Goal: Task Accomplishment & Management: Manage account settings

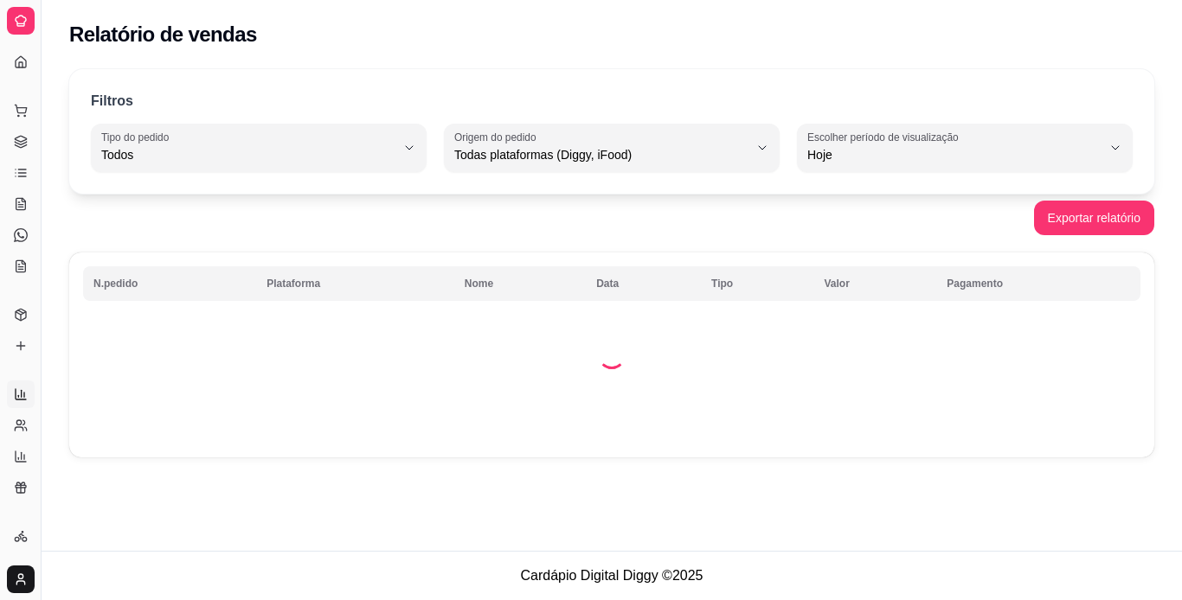
select select "ALL"
select select "0"
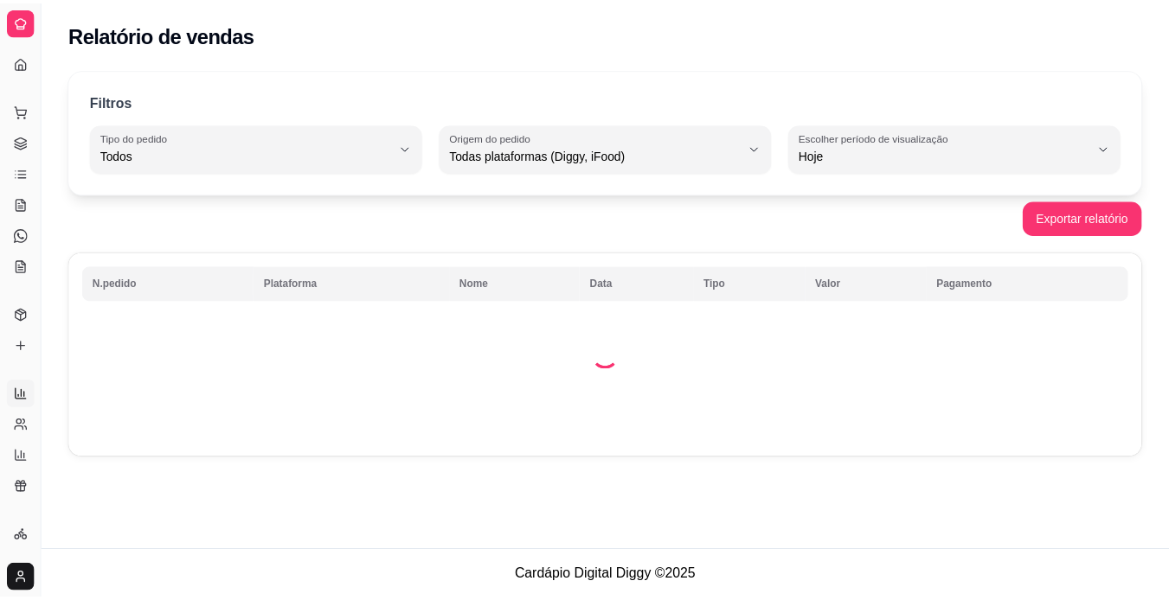
scroll to position [272, 0]
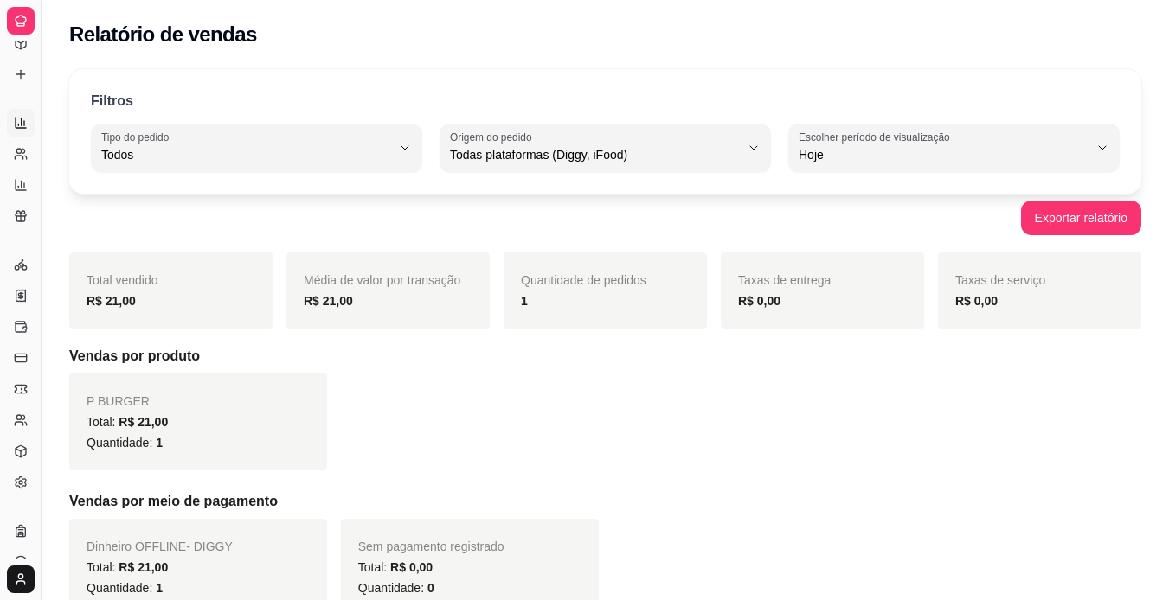
drag, startPoint x: 40, startPoint y: 407, endPoint x: 0, endPoint y: 416, distance: 40.9
click at [0, 416] on div "Diggy Sistema de Gestão P P Burger ... Loja aberta Plano Essencial + Mesas até …" at bounding box center [20, 300] width 41 height 600
click at [16, 486] on icon at bounding box center [21, 482] width 10 height 11
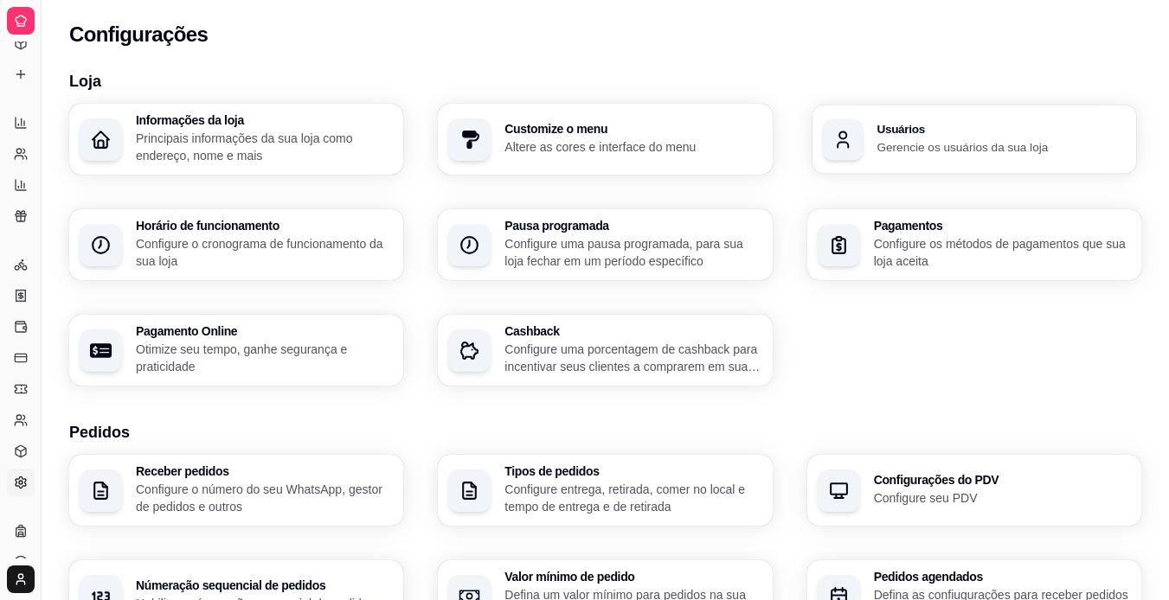
click at [939, 156] on div "Usuários Gerencie os usuários da sua loja" at bounding box center [974, 139] width 324 height 69
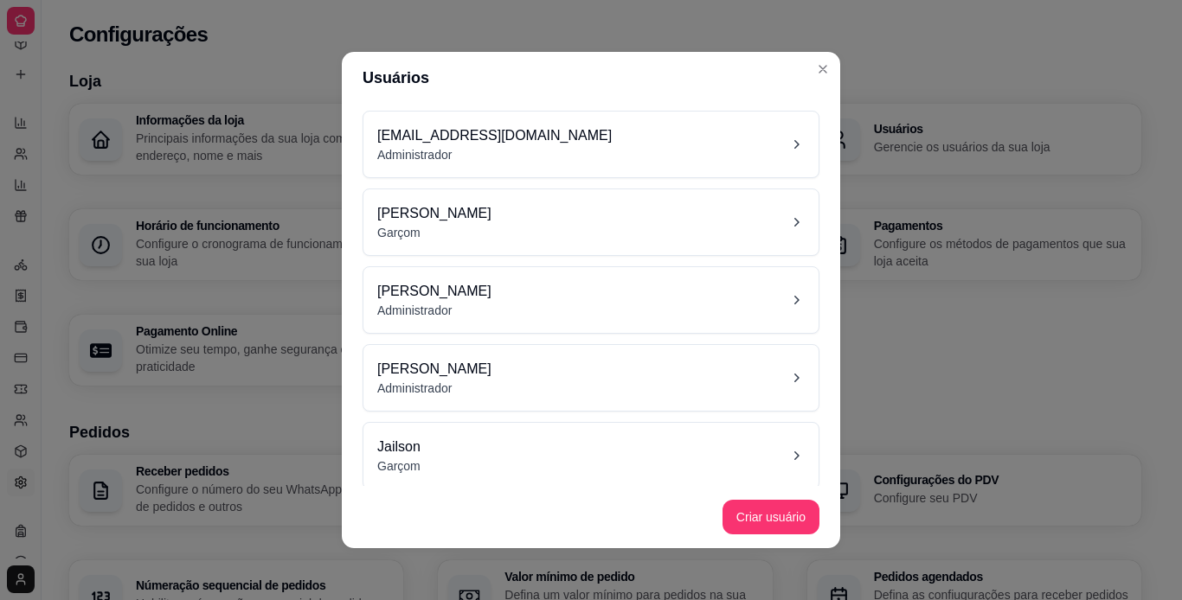
click at [543, 468] on div "Jailson Garçom" at bounding box center [590, 456] width 427 height 38
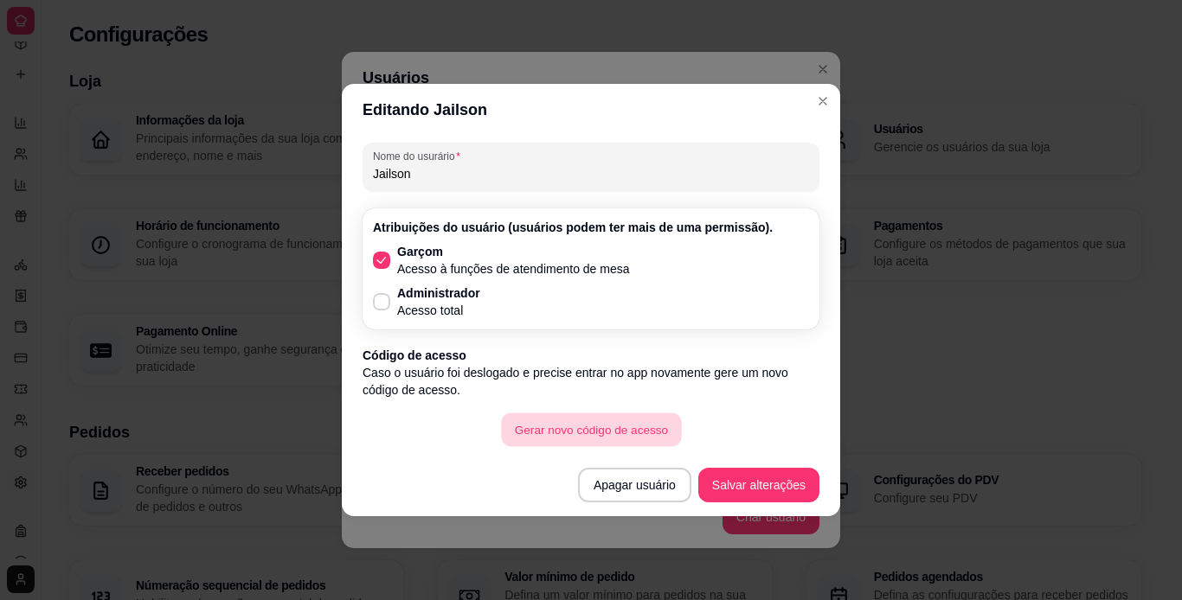
click at [582, 432] on button "Gerar novo código de acesso" at bounding box center [591, 431] width 180 height 34
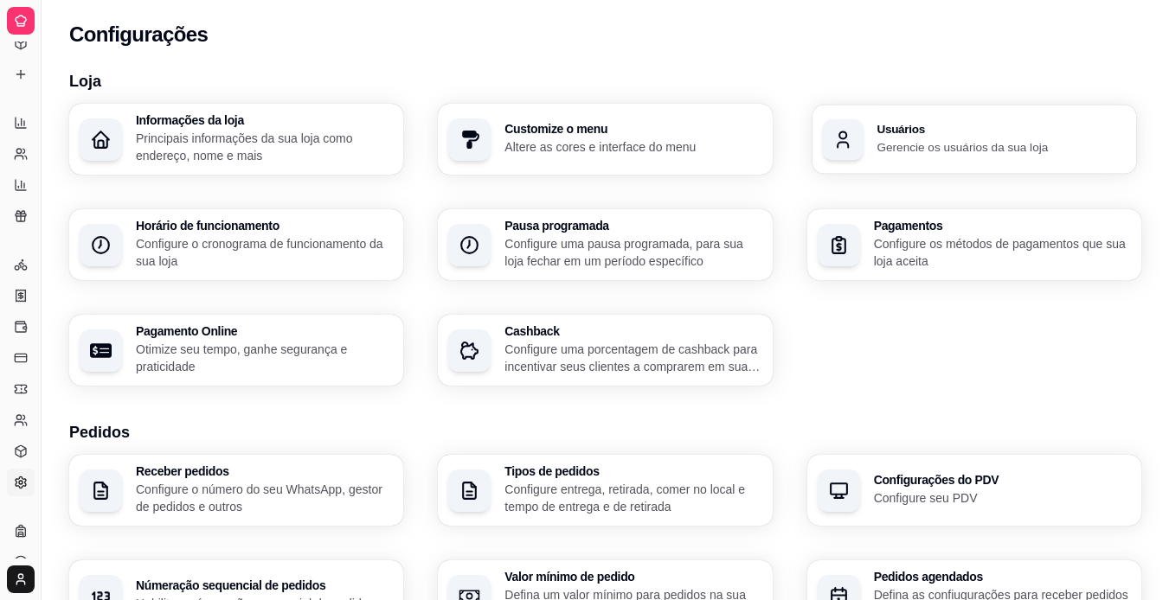
click at [871, 141] on div "Usuários Gerencie os usuários da sua loja" at bounding box center [974, 139] width 324 height 69
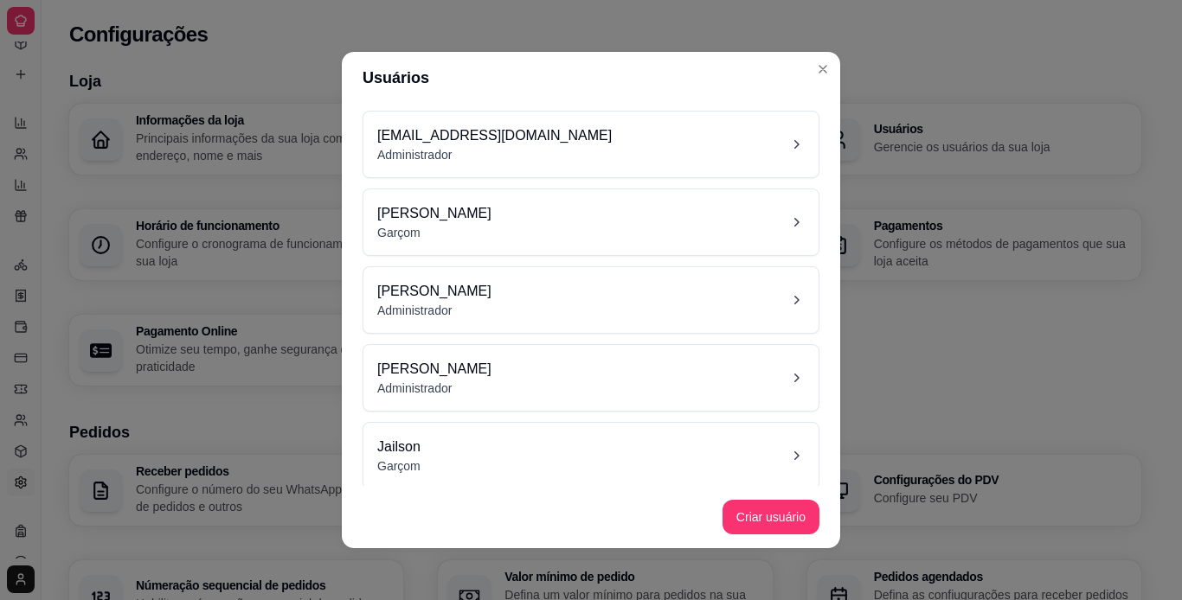
click at [537, 469] on div "Jailson Garçom" at bounding box center [590, 456] width 427 height 38
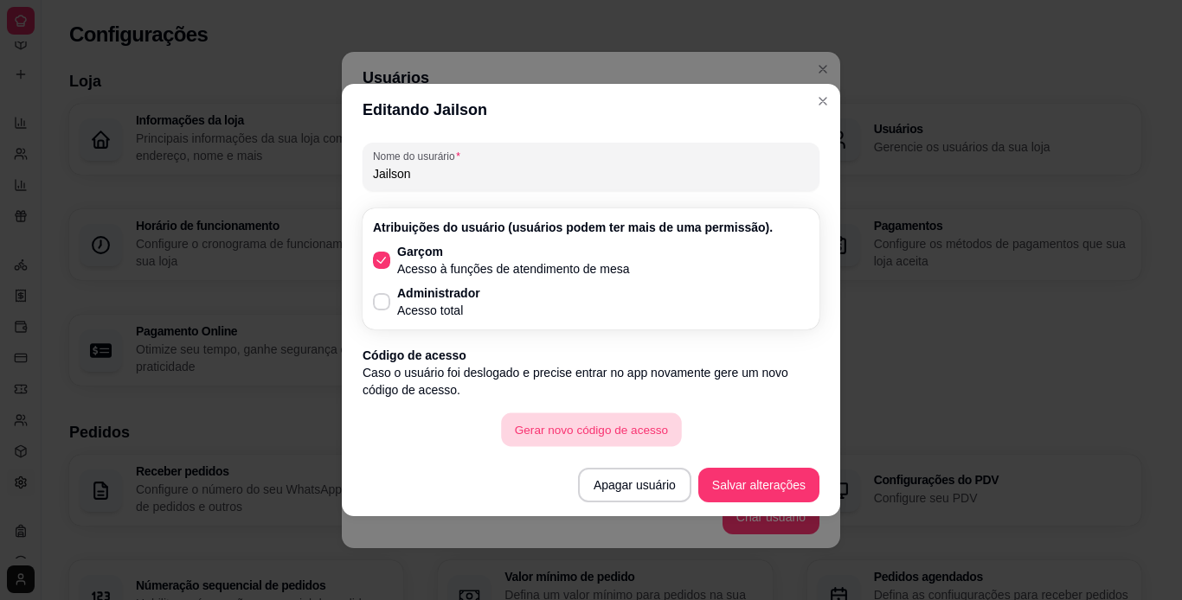
click at [542, 425] on button "Gerar novo código de acesso" at bounding box center [591, 431] width 180 height 34
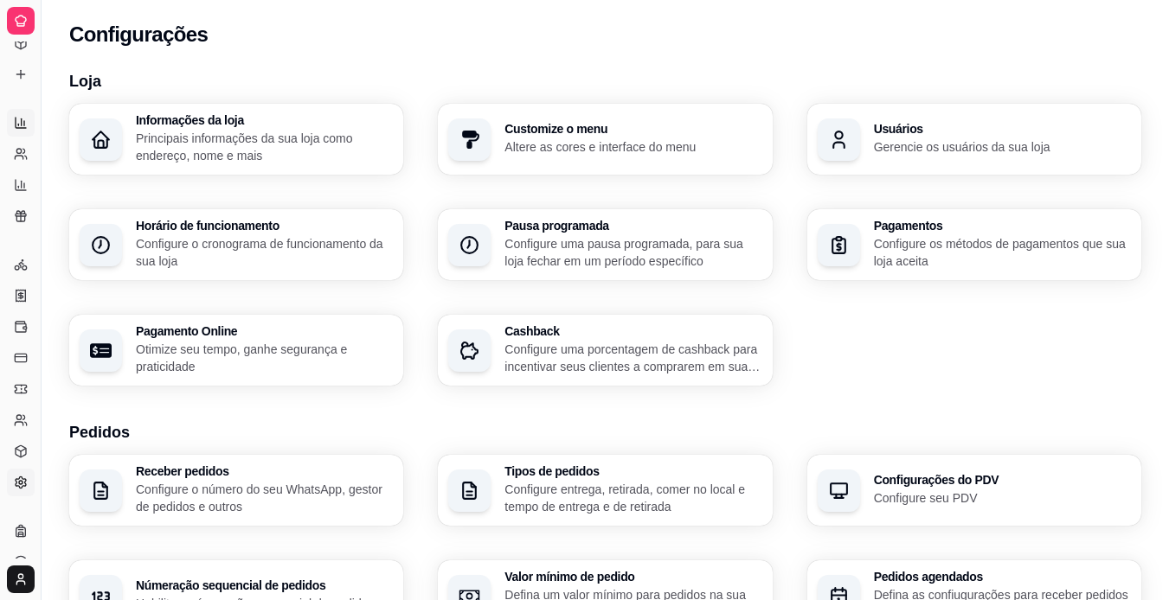
click at [22, 123] on icon at bounding box center [21, 123] width 14 height 14
select select "ALL"
select select "0"
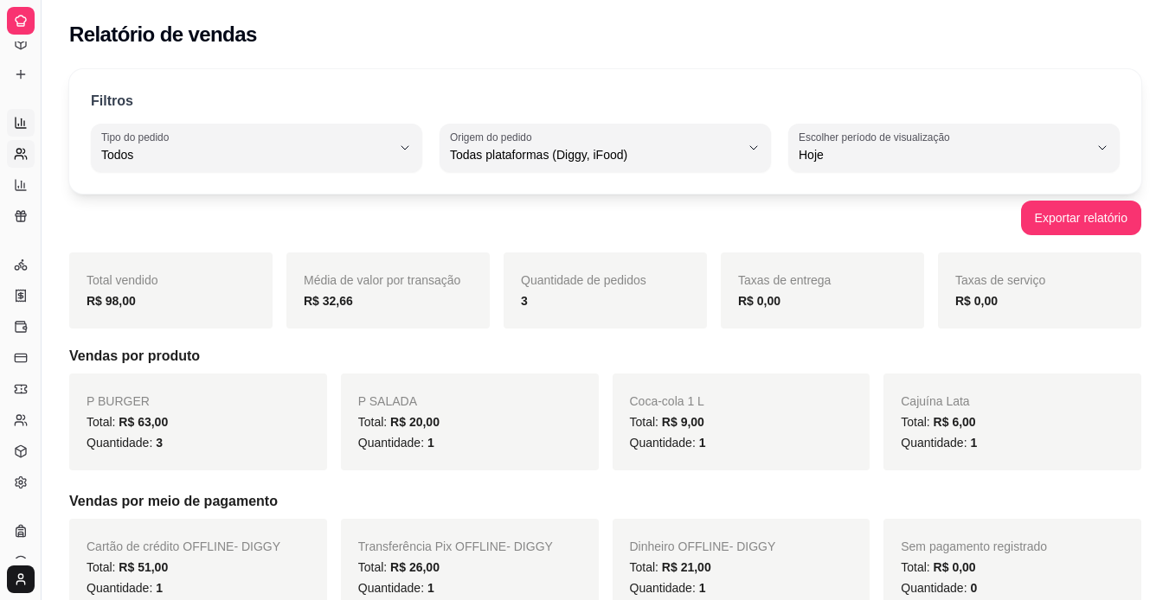
click at [21, 148] on icon at bounding box center [21, 154] width 14 height 14
select select "30"
select select "HIGHEST_TOTAL_SPENT_WITH_ORDERS"
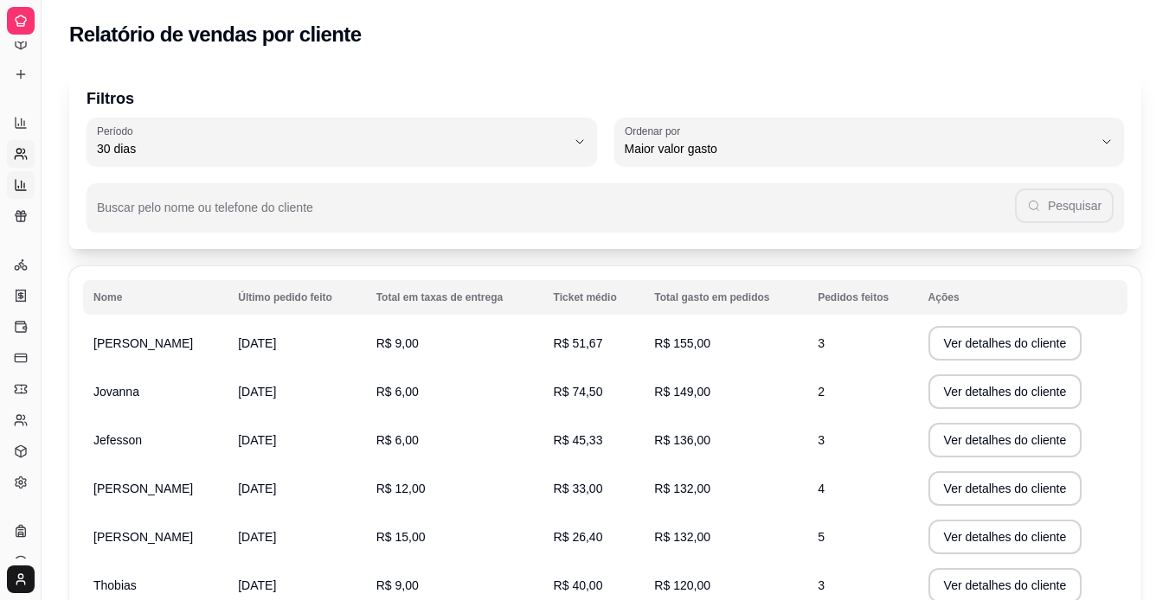
click at [16, 183] on icon at bounding box center [21, 185] width 10 height 10
select select "TOTAL_OF_ORDERS"
select select "7"
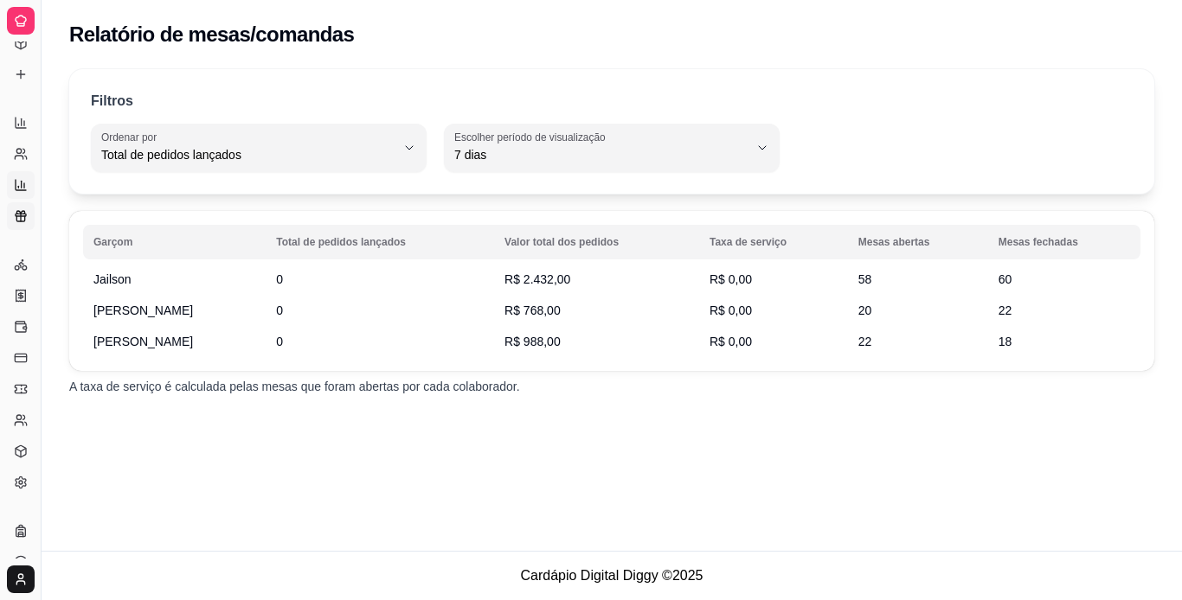
click at [16, 209] on link "Relatório de fidelidade novo" at bounding box center [21, 216] width 28 height 28
